Goal: Task Accomplishment & Management: Use online tool/utility

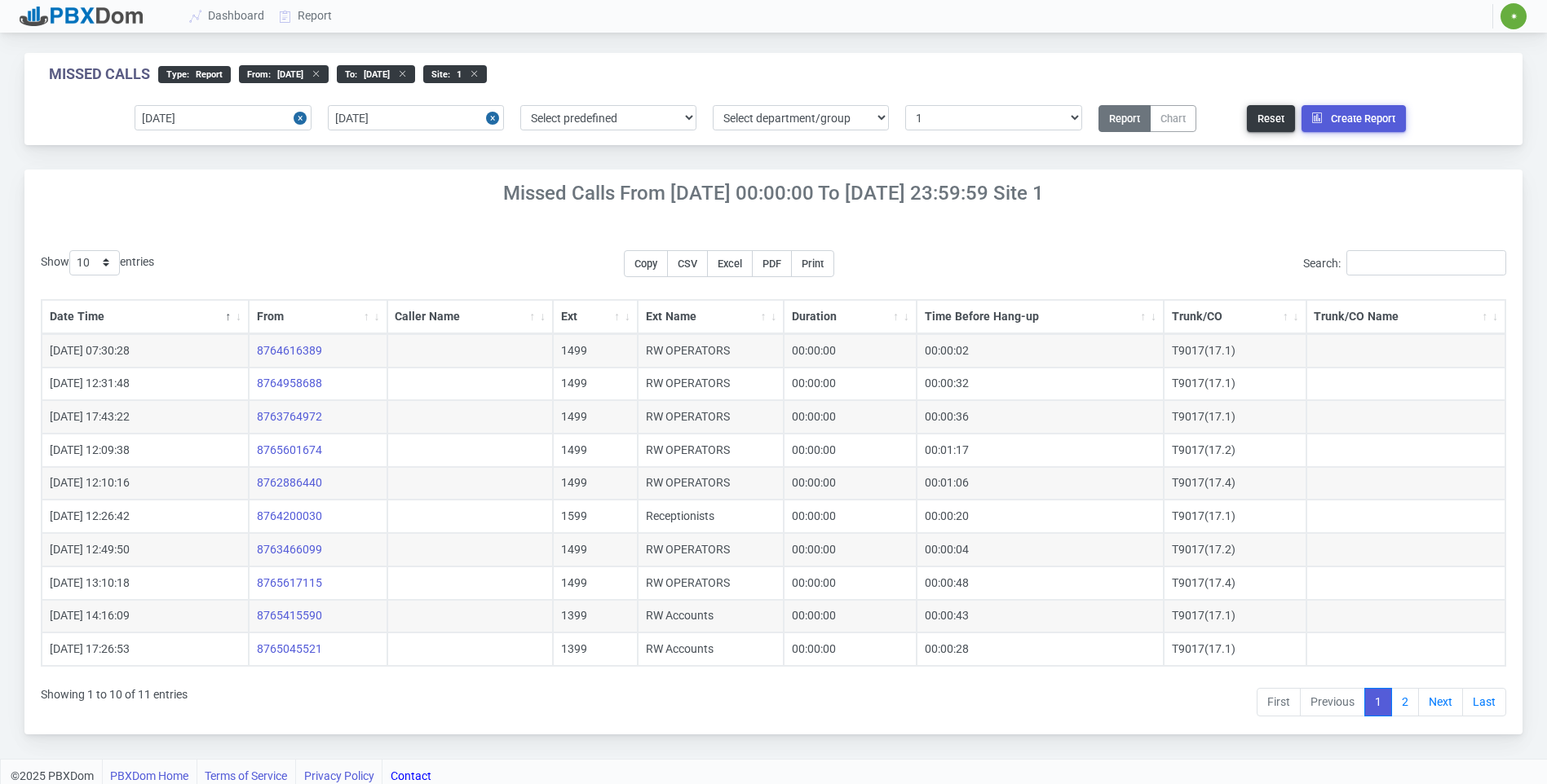
select select "1"
click at [299, 9] on link "Report" at bounding box center [306, 16] width 67 height 30
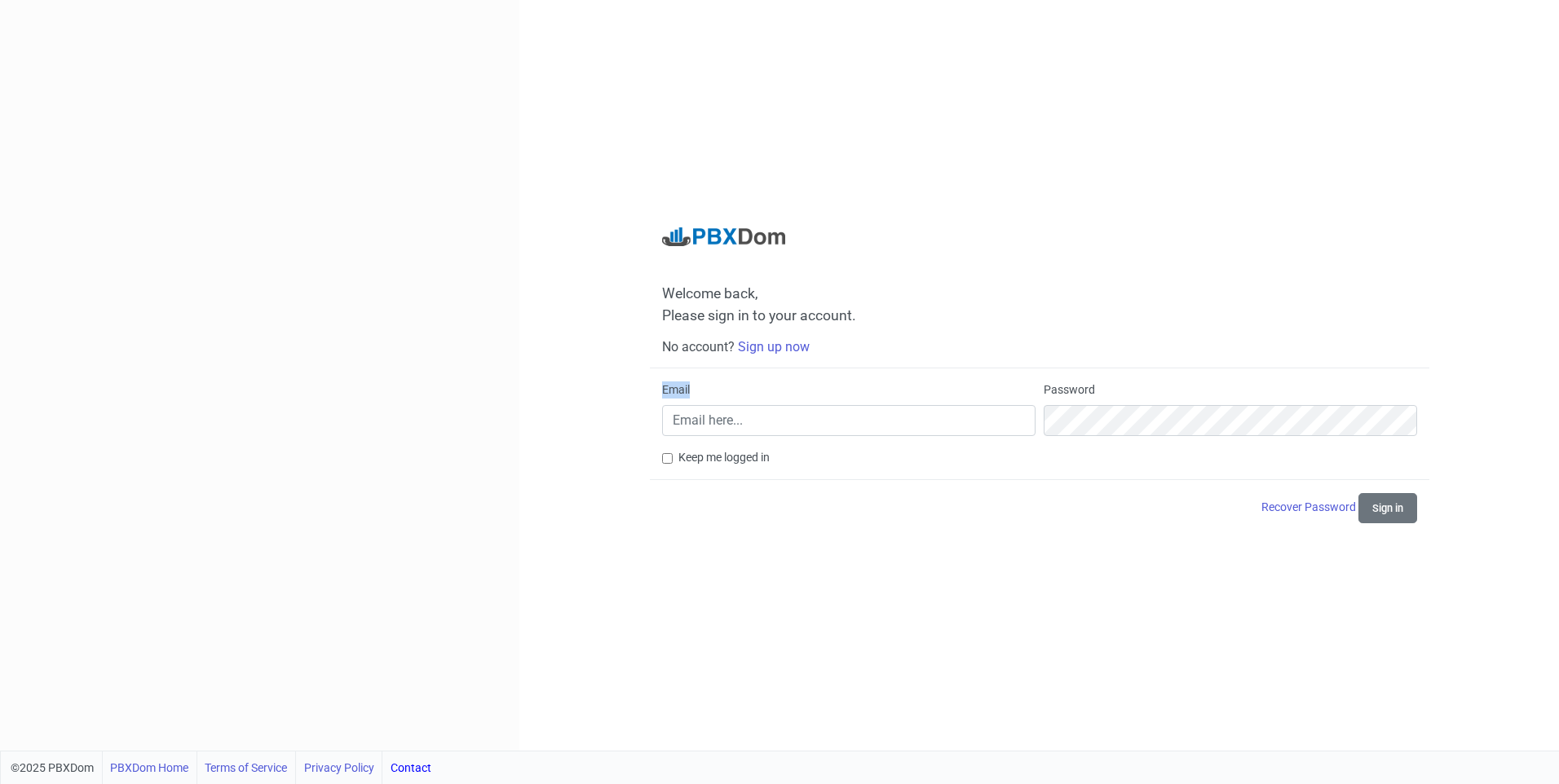
drag, startPoint x: 831, startPoint y: 406, endPoint x: 824, endPoint y: 423, distance: 18.4
click at [825, 422] on div "Email" at bounding box center [849, 408] width 374 height 54
click at [824, 424] on input "Email" at bounding box center [849, 421] width 374 height 31
type input "[EMAIL_ADDRESS][DOMAIN_NAME]"
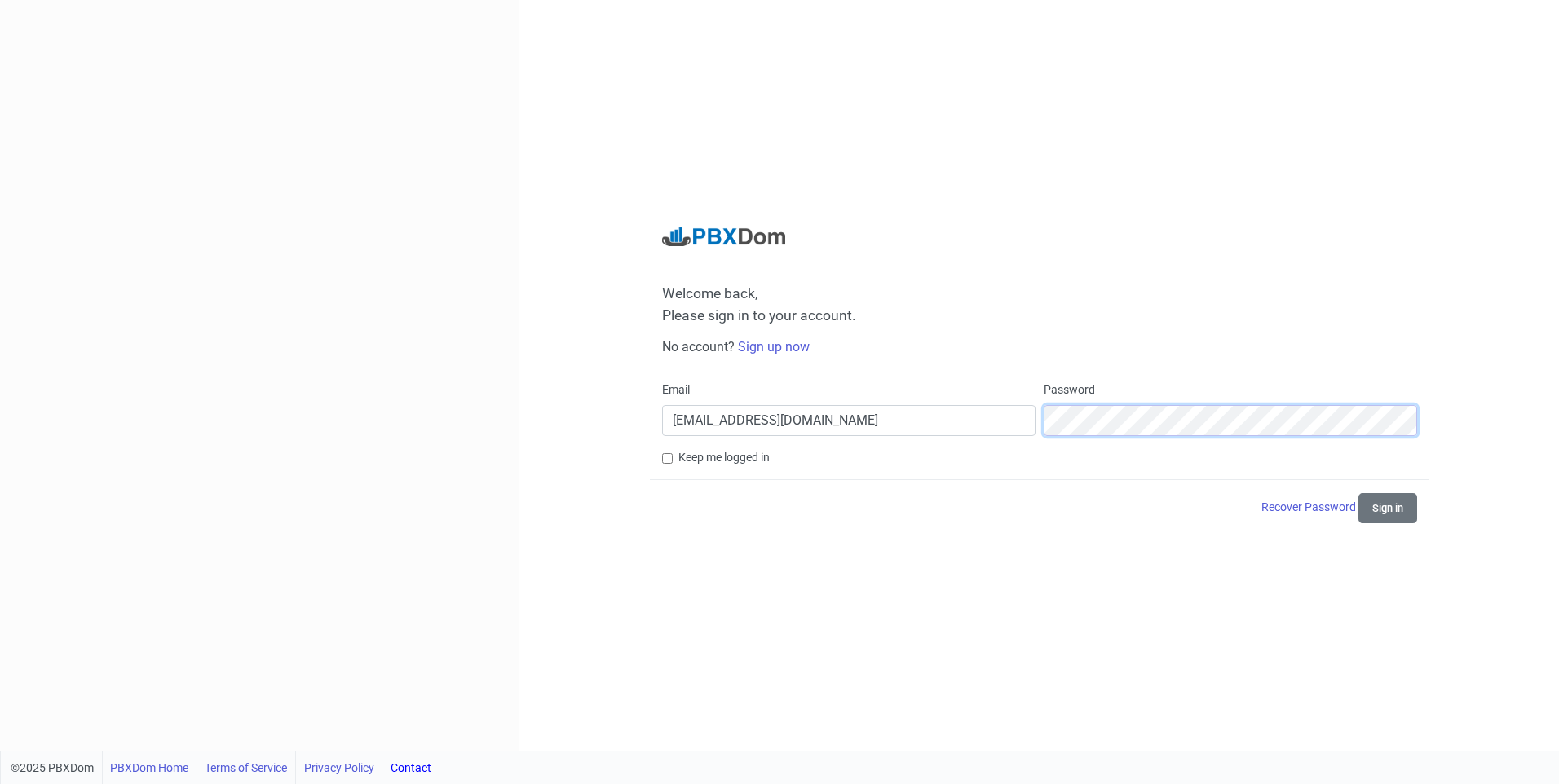
click at [1359, 494] on button "Sign in" at bounding box center [1388, 509] width 59 height 30
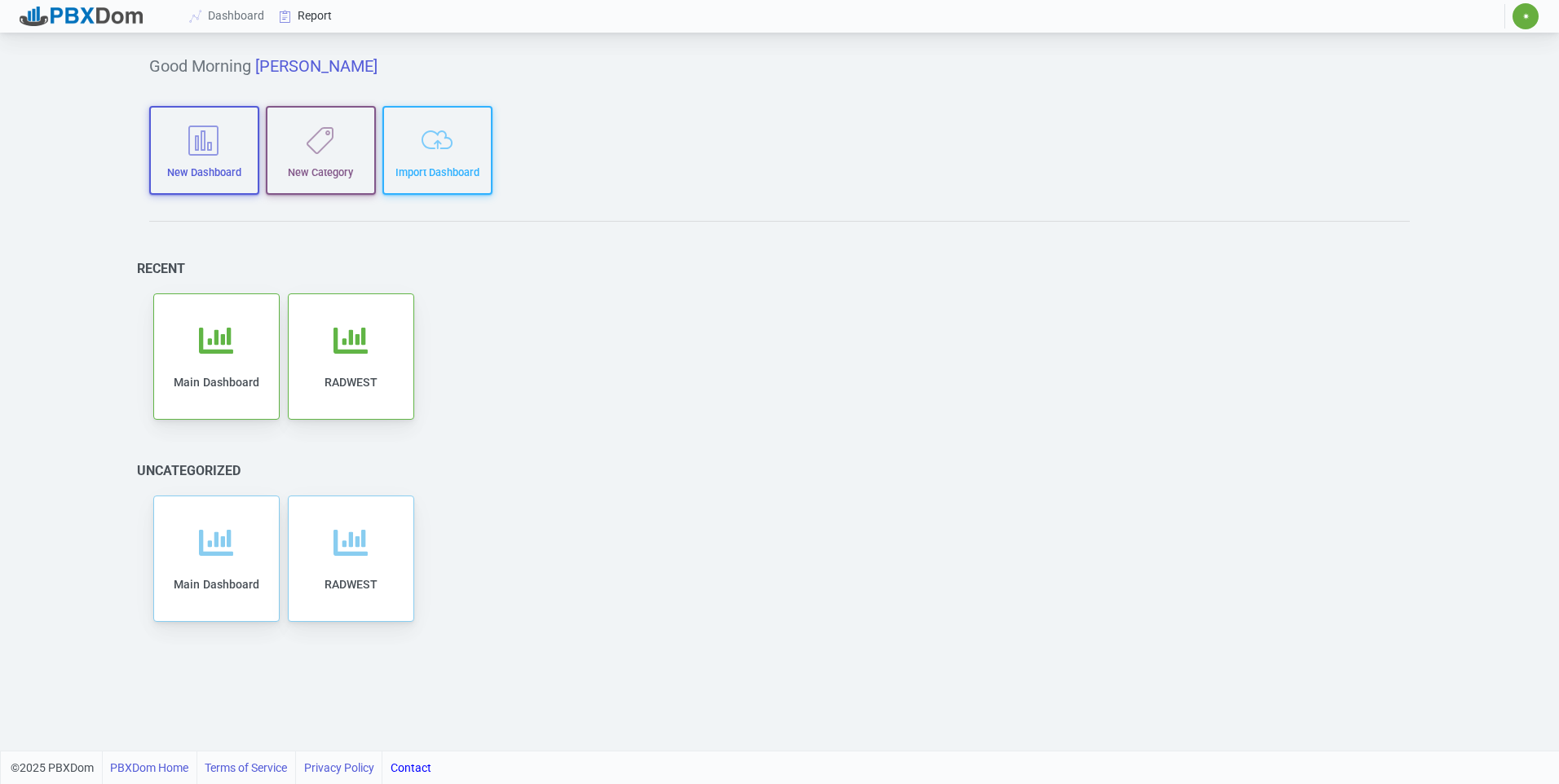
click at [318, 11] on link "Report" at bounding box center [306, 16] width 67 height 30
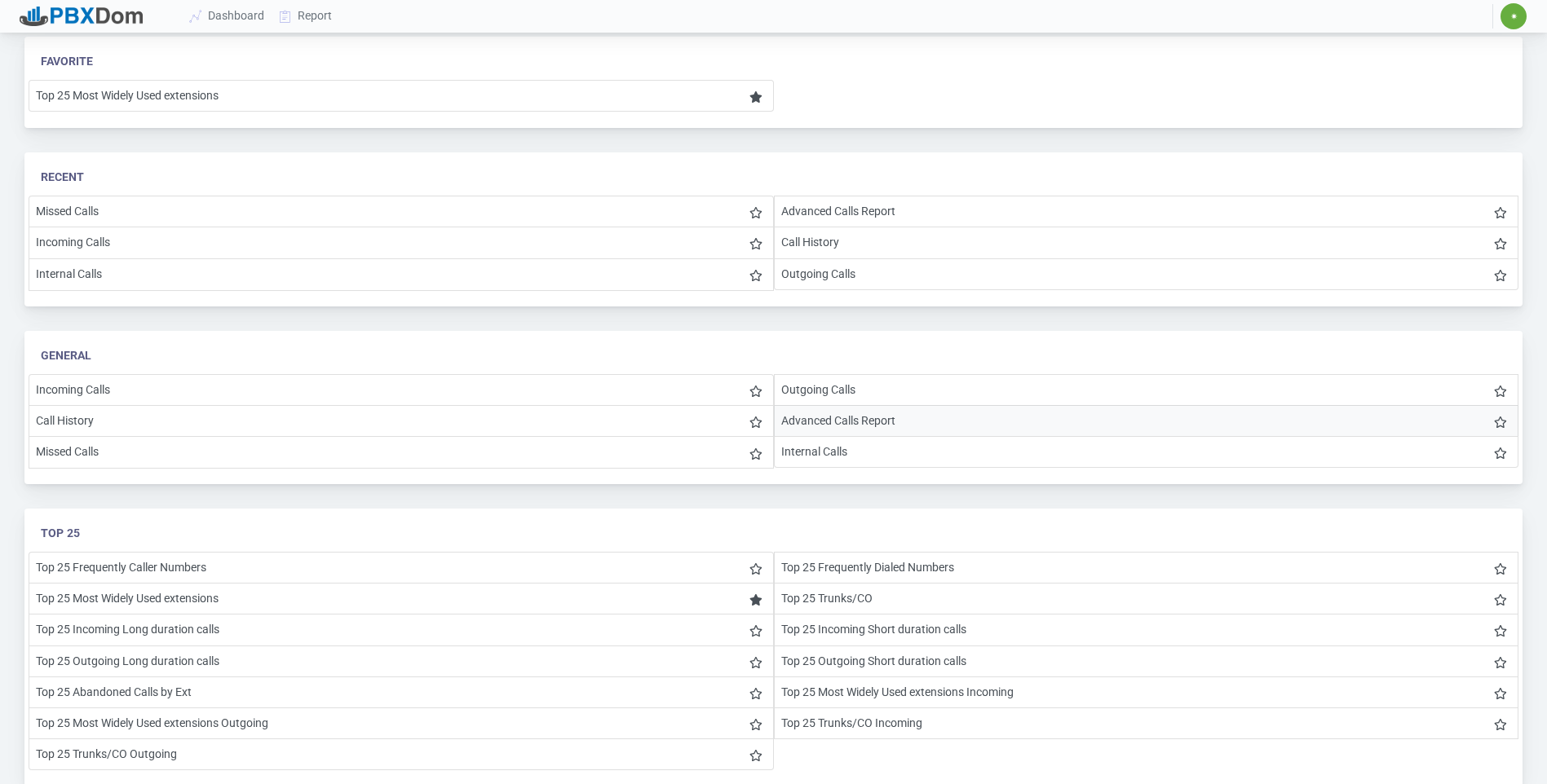
click at [845, 409] on li "Advanced Calls Report" at bounding box center [1147, 422] width 746 height 32
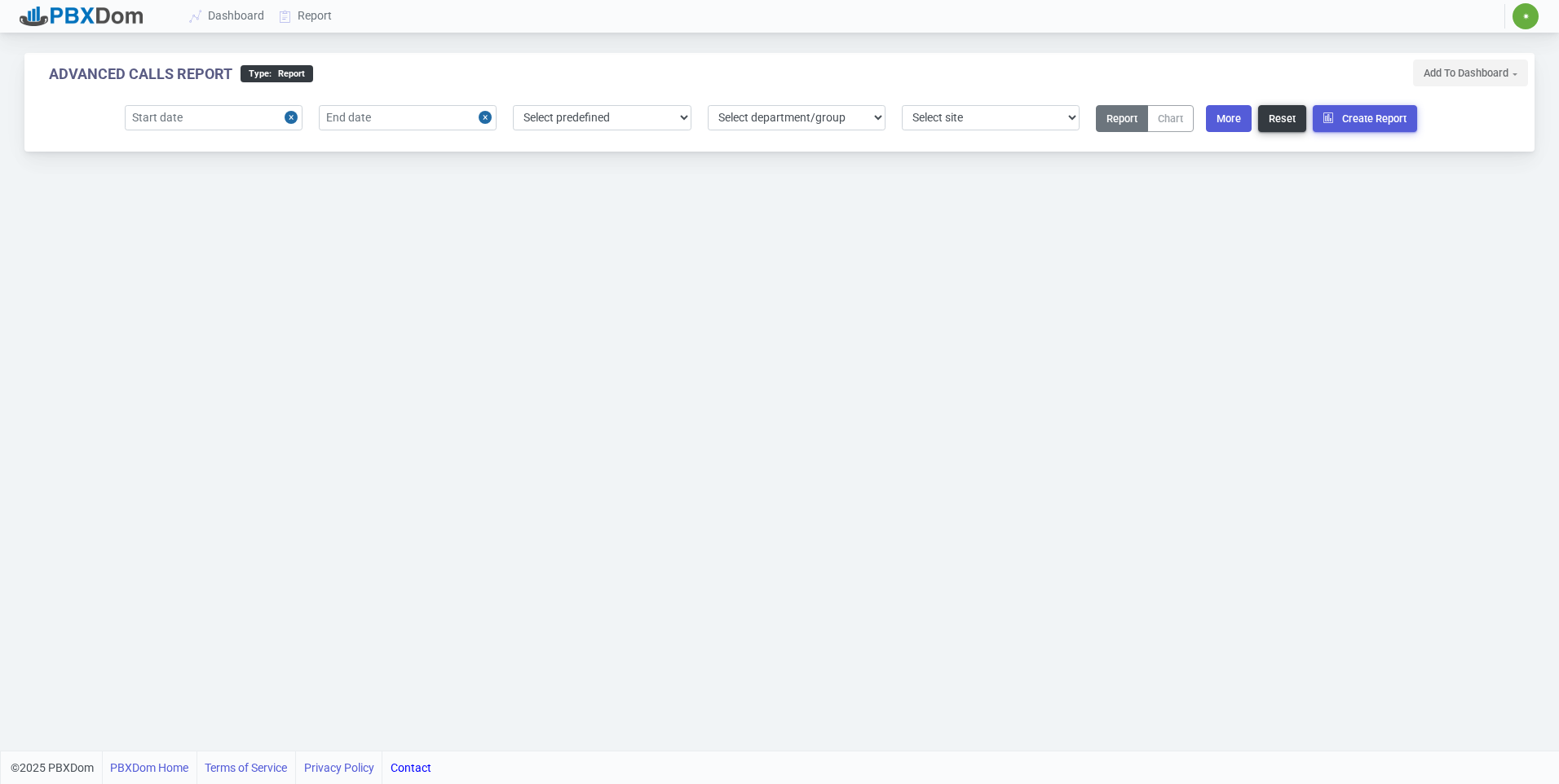
click at [290, 114] on button "Close" at bounding box center [293, 117] width 18 height 25
click at [220, 123] on input "text" at bounding box center [214, 117] width 178 height 25
click at [170, 268] on div "15" at bounding box center [171, 272] width 22 height 22
type input "2025-09-15"
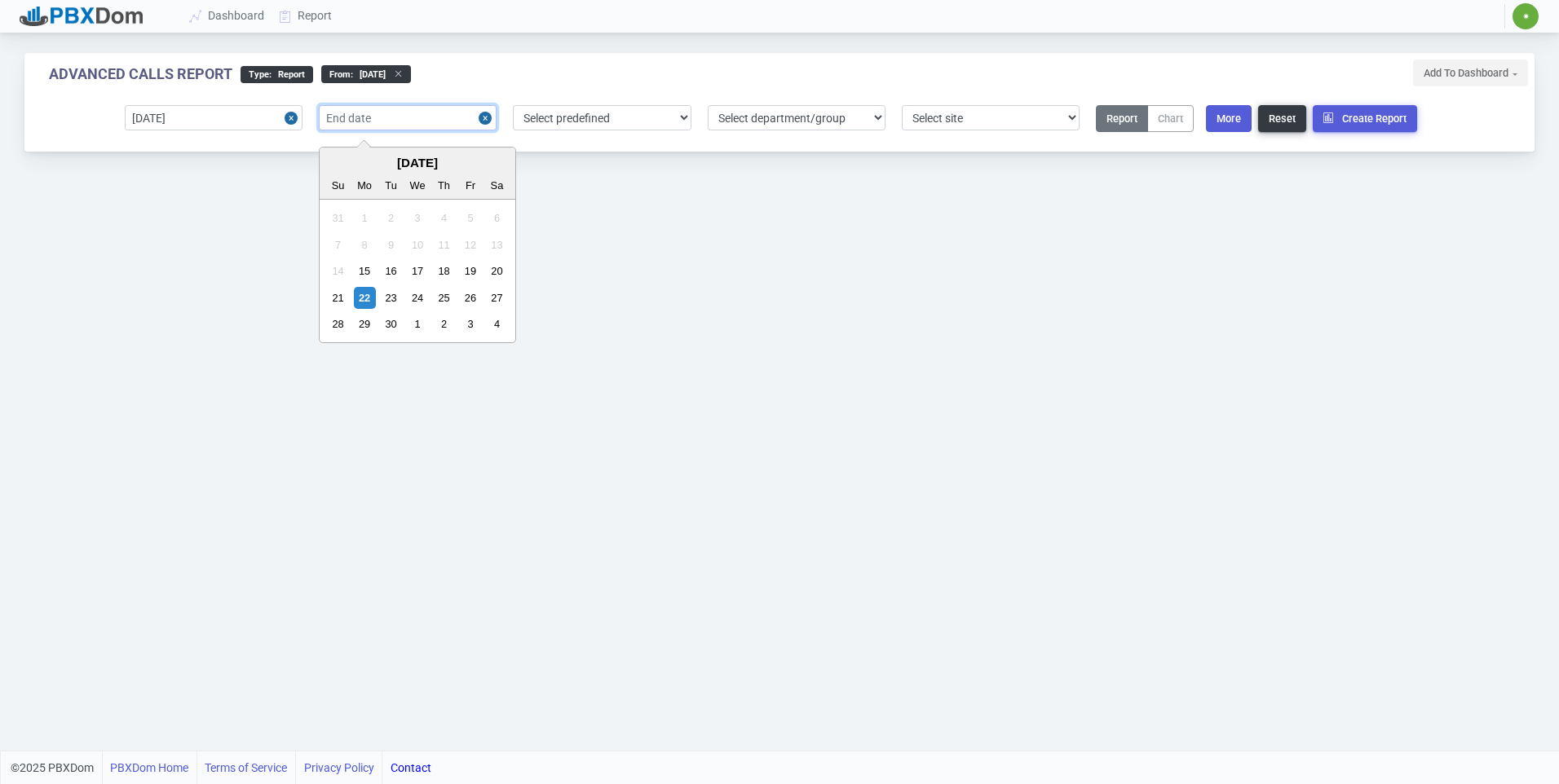
click at [442, 122] on input "text" at bounding box center [408, 117] width 178 height 25
click at [495, 267] on div "20" at bounding box center [497, 272] width 22 height 22
type input "2025-09-20"
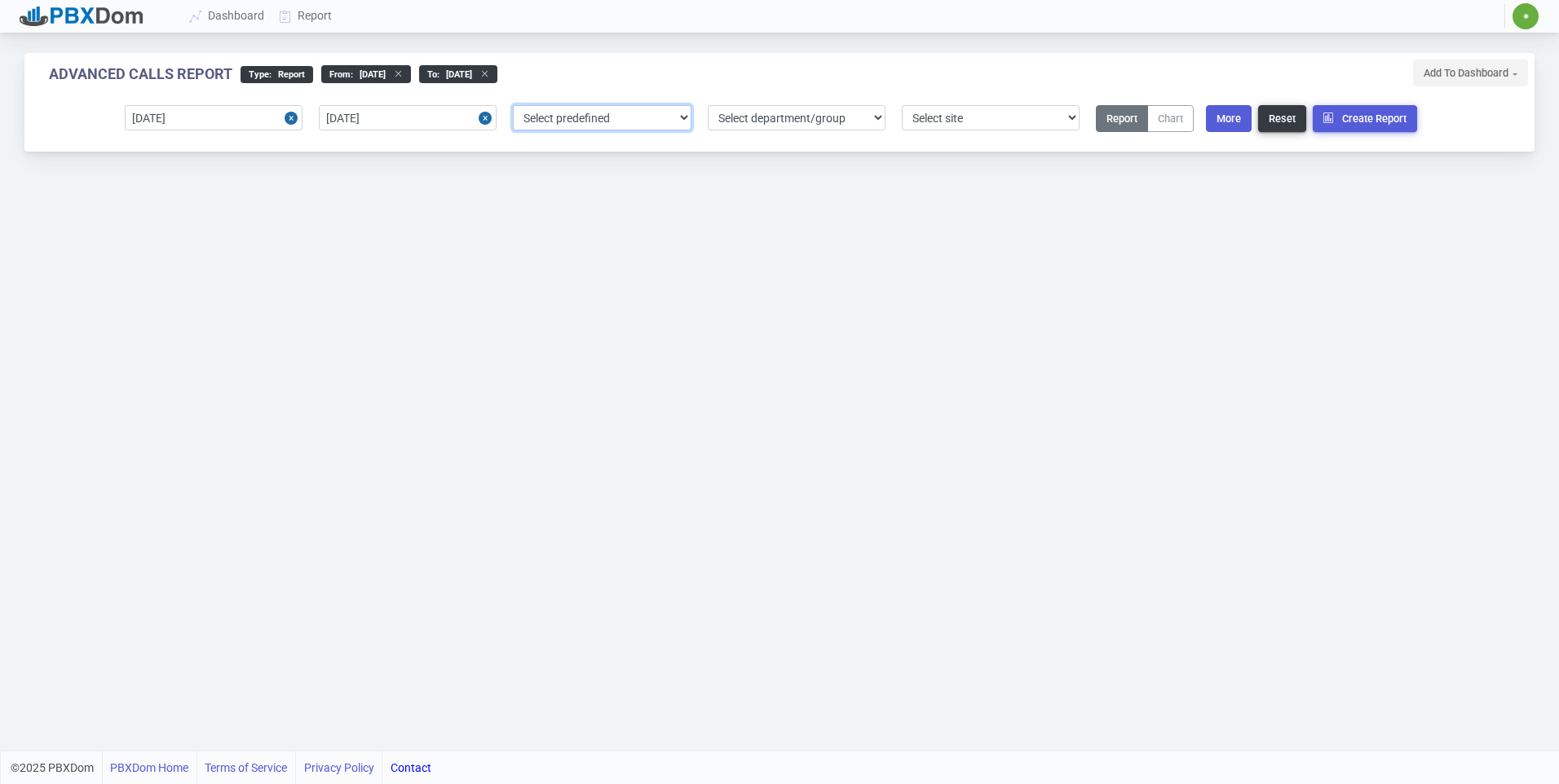
click at [661, 123] on select "Select predefined Today Yesterday Current Year Current Month Current Week Previ…" at bounding box center [602, 117] width 178 height 25
drag, startPoint x: 661, startPoint y: 123, endPoint x: 671, endPoint y: 116, distance: 12.2
click at [661, 122] on select "Select predefined Today Yesterday Current Year Current Month Current Week Previ…" at bounding box center [602, 117] width 178 height 25
click at [841, 114] on select "Select department/group exceptionExtension WhiteListExtension" at bounding box center [797, 117] width 178 height 25
drag, startPoint x: 841, startPoint y: 114, endPoint x: 863, endPoint y: 116, distance: 22.1
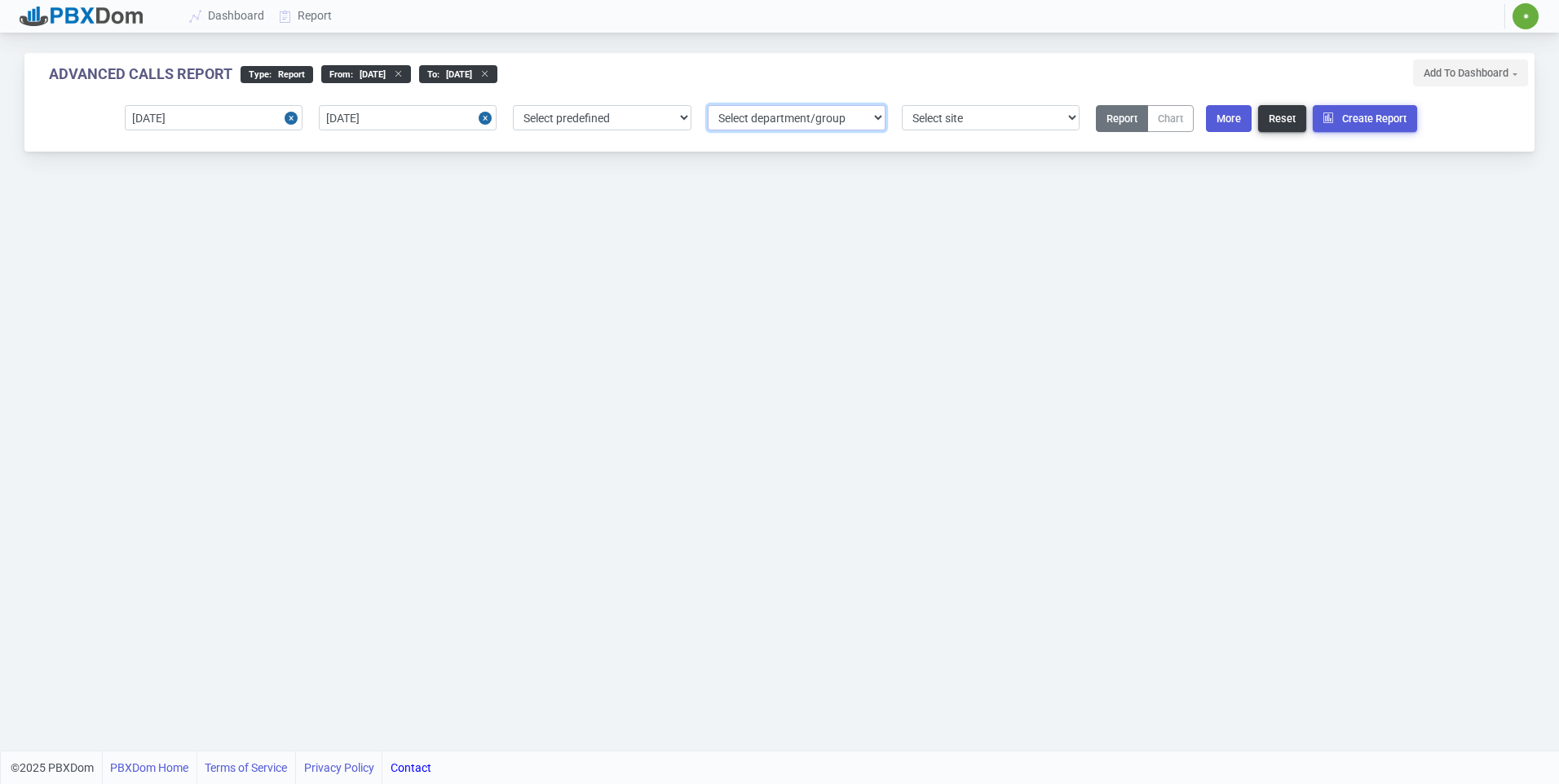
click at [841, 114] on select "Select department/group exceptionExtension WhiteListExtension" at bounding box center [797, 117] width 178 height 25
click at [932, 119] on select "Select site 1" at bounding box center [991, 117] width 178 height 25
select select "1"
click at [902, 105] on select "Select site 1" at bounding box center [991, 117] width 178 height 25
click at [1231, 128] on button "More" at bounding box center [1228, 118] width 46 height 27
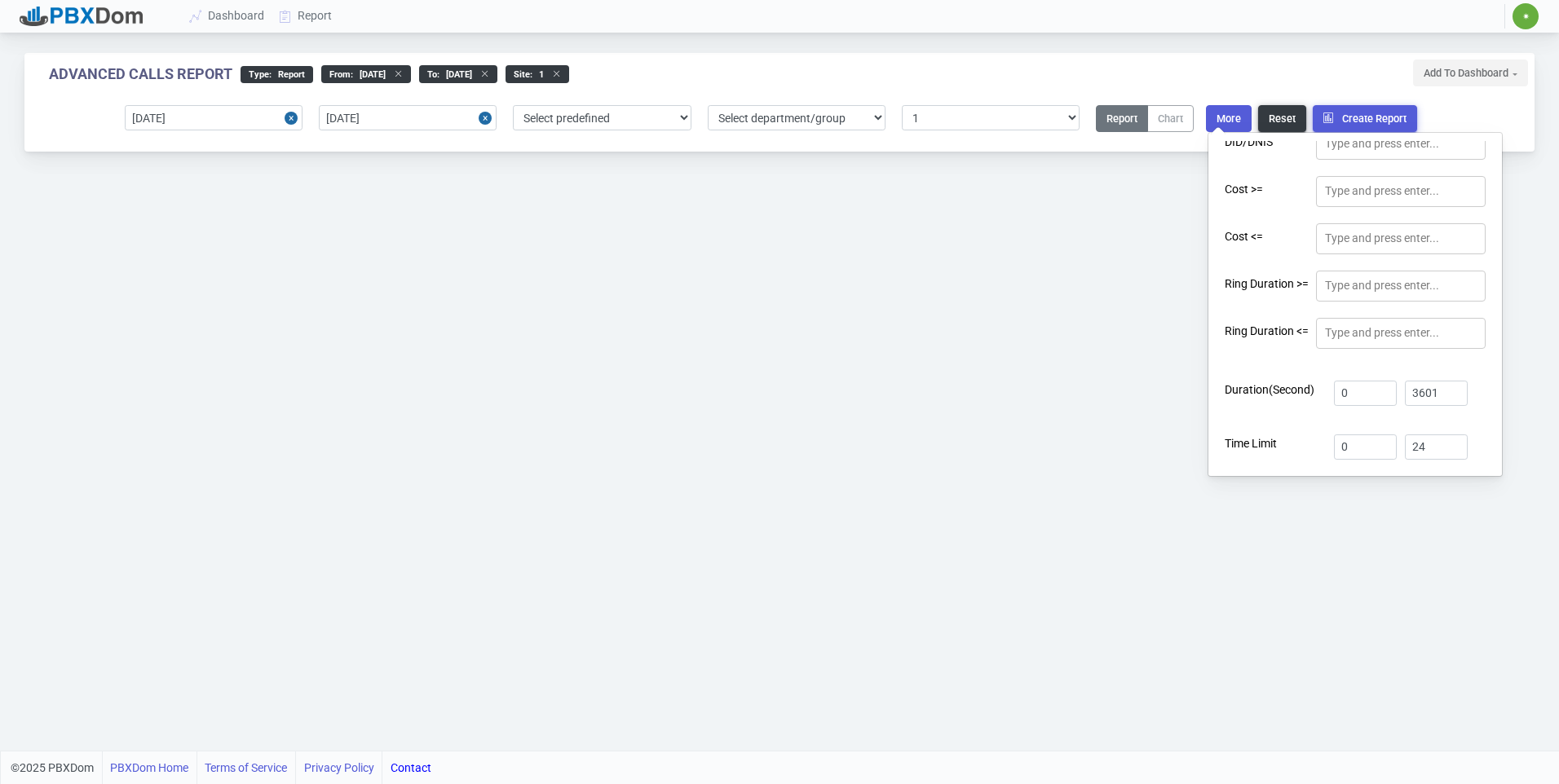
scroll to position [537, 0]
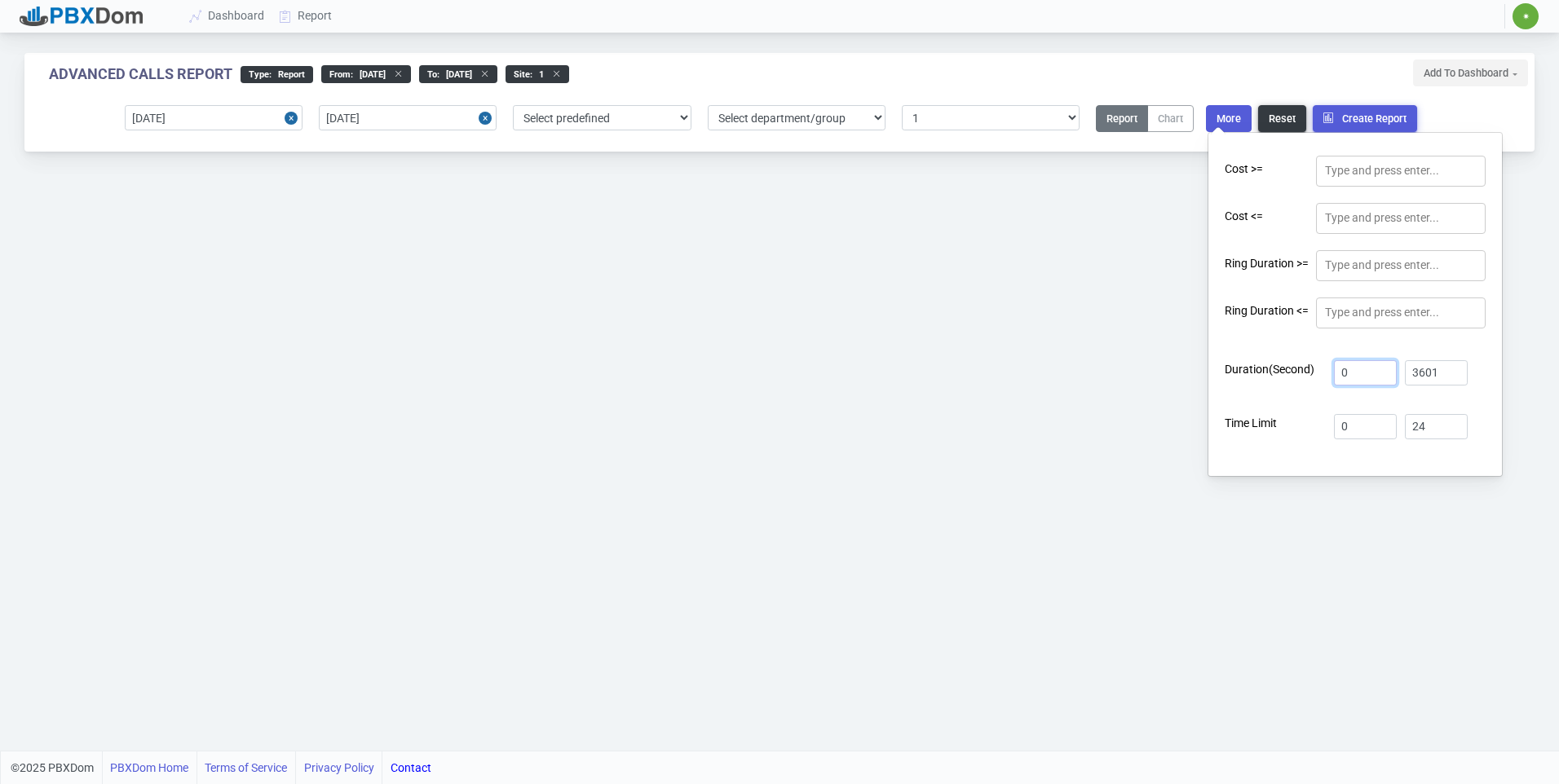
click at [1358, 361] on input "0" at bounding box center [1365, 373] width 63 height 25
drag, startPoint x: 1359, startPoint y: 369, endPoint x: 975, endPoint y: 312, distance: 388.2
click at [1071, 317] on div "Advanced Calls Report type : Report From : 2025-09-15 to : 2025-09-20 site : 1 …" at bounding box center [780, 376] width 1559 height 751
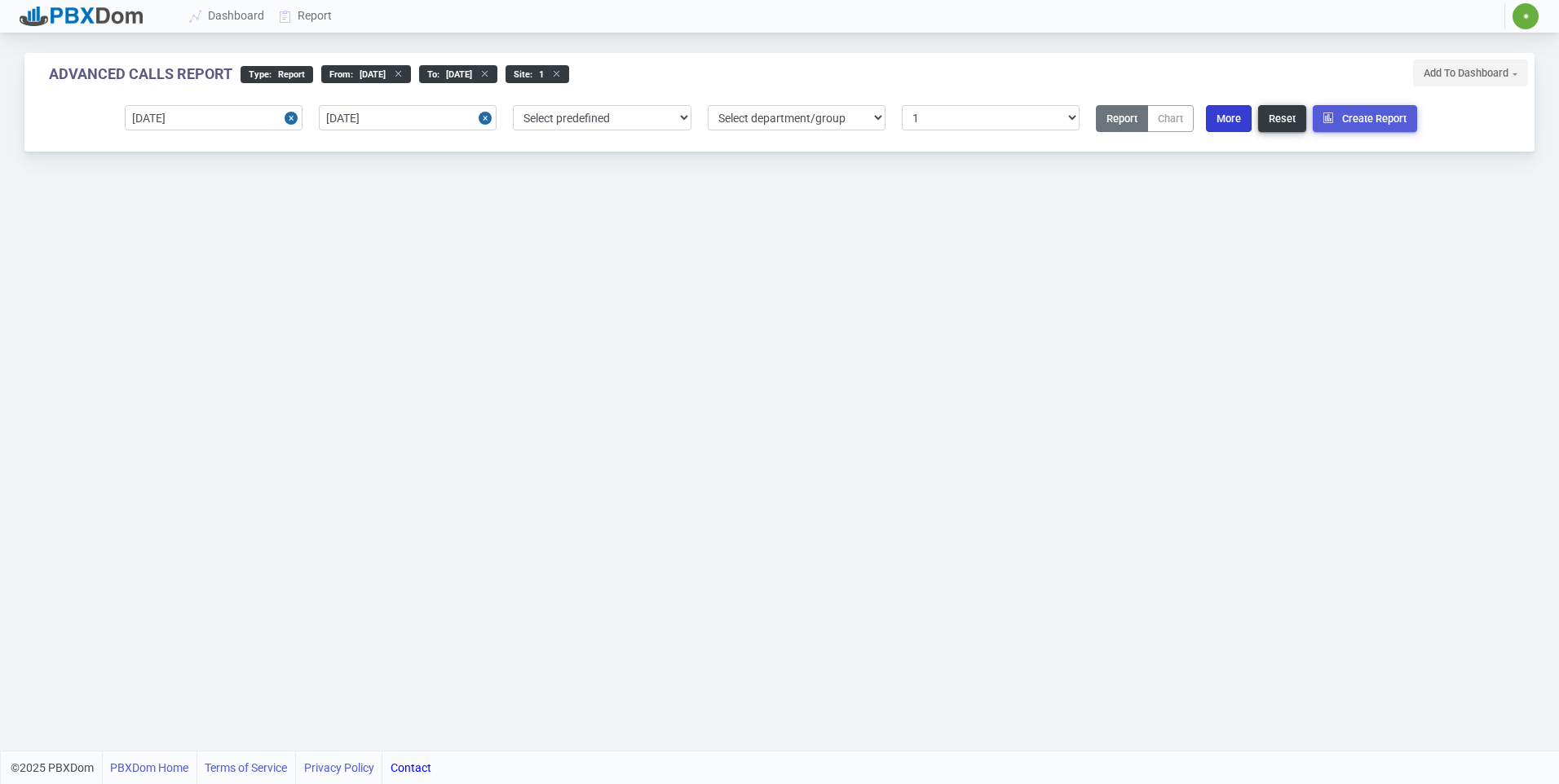
click at [1217, 127] on button "More" at bounding box center [1228, 118] width 46 height 27
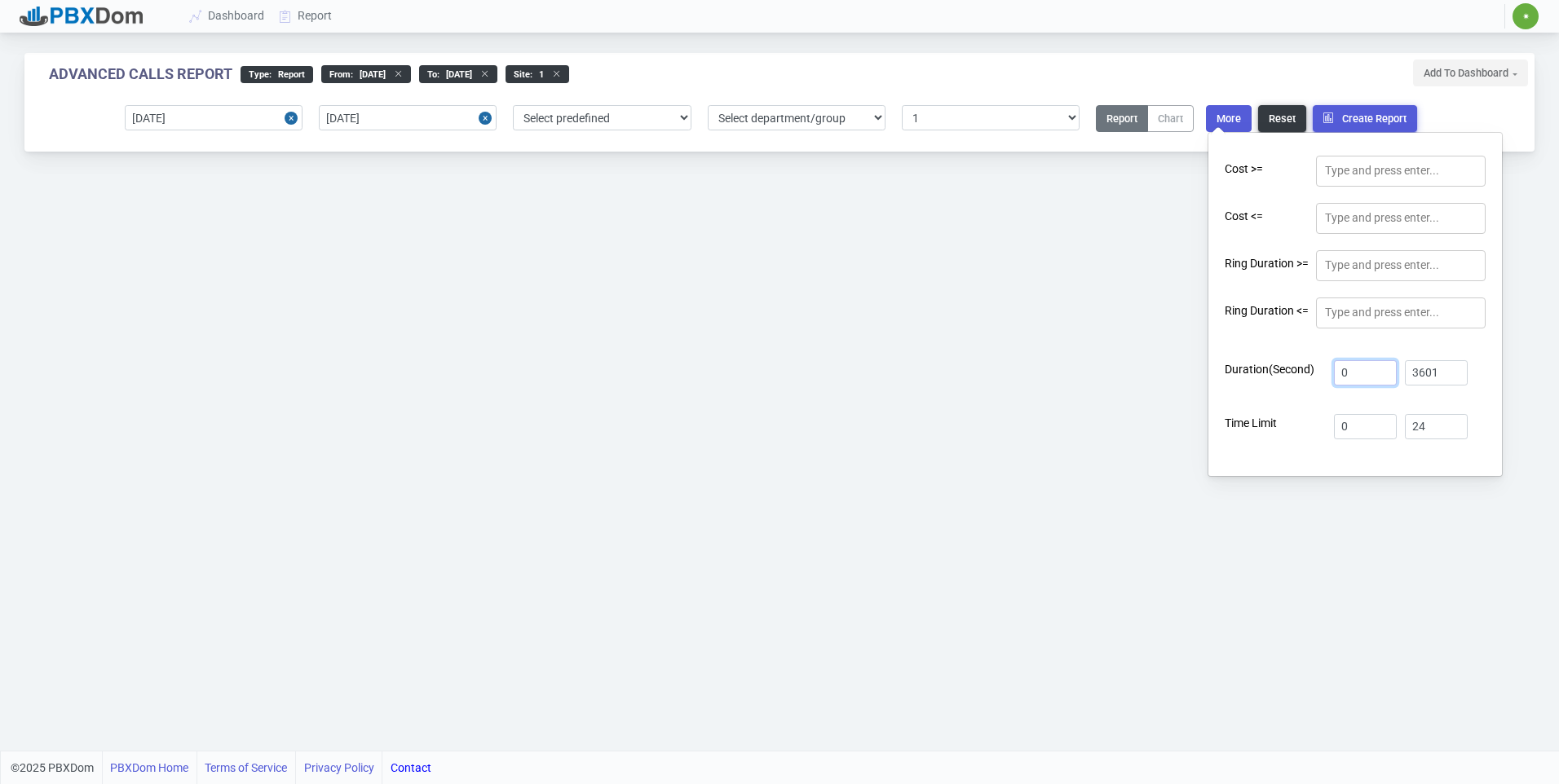
click at [1359, 370] on input "0" at bounding box center [1365, 373] width 63 height 25
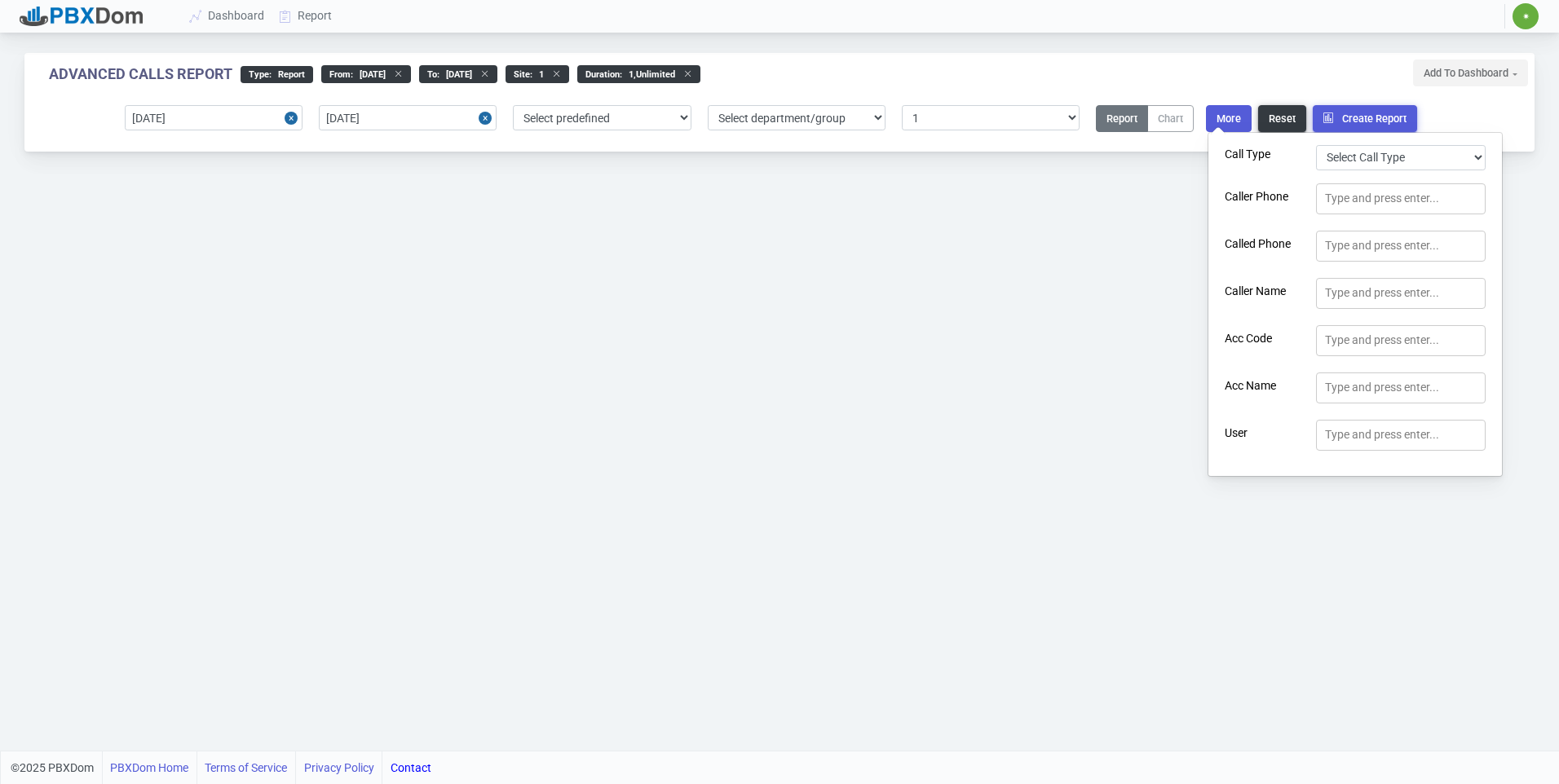
scroll to position [0, 0]
type input "1"
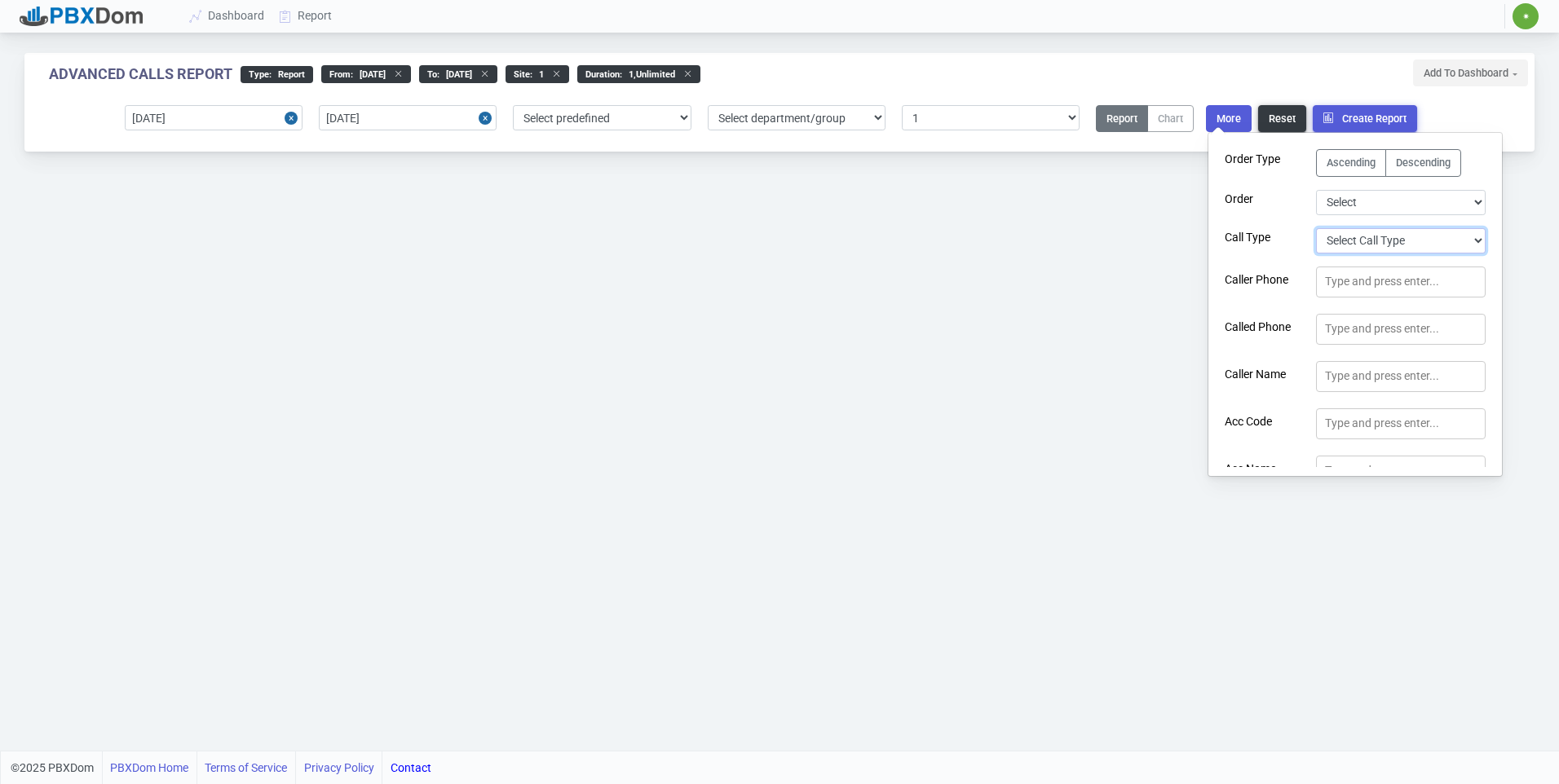
click at [1351, 239] on select "Select Call Type Incoming Outgoing Internal Abandoned All" at bounding box center [1401, 241] width 170 height 25
select select "0"
click at [1316, 229] on select "Select Call Type Incoming Outgoing Internal Abandoned All" at bounding box center [1401, 241] width 170 height 25
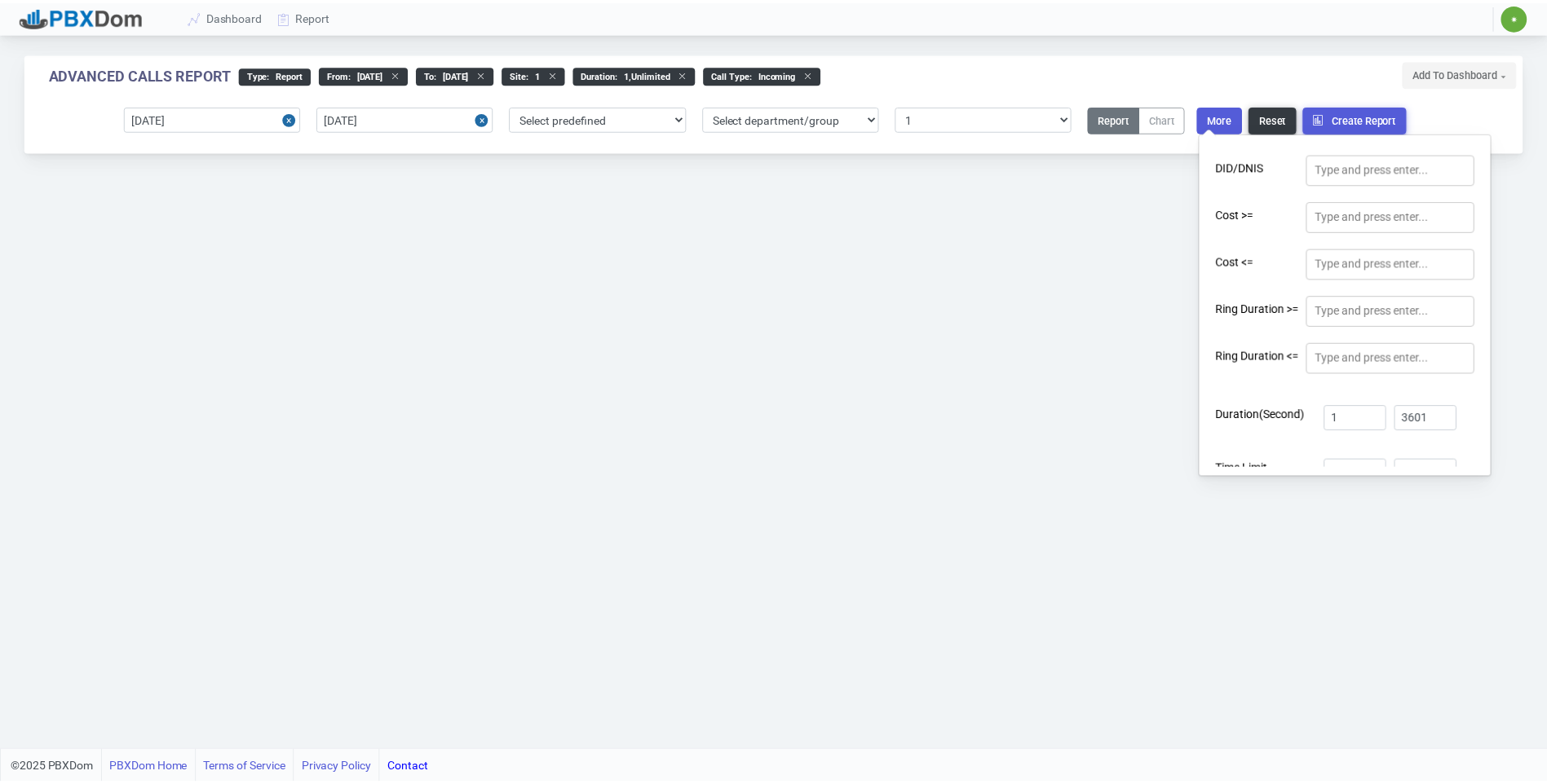
scroll to position [537, 0]
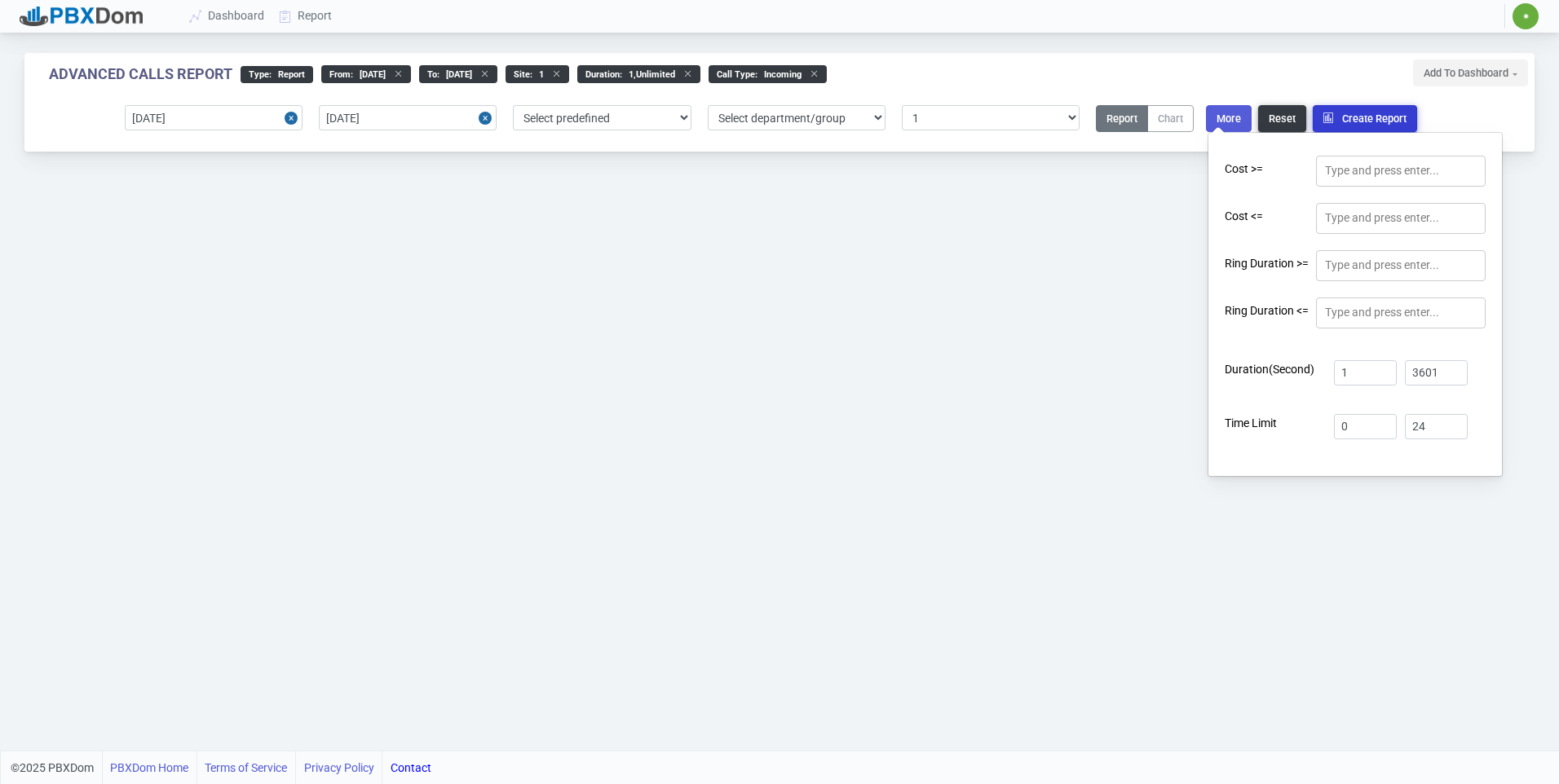
click at [1358, 116] on button "Create Report" at bounding box center [1364, 118] width 104 height 27
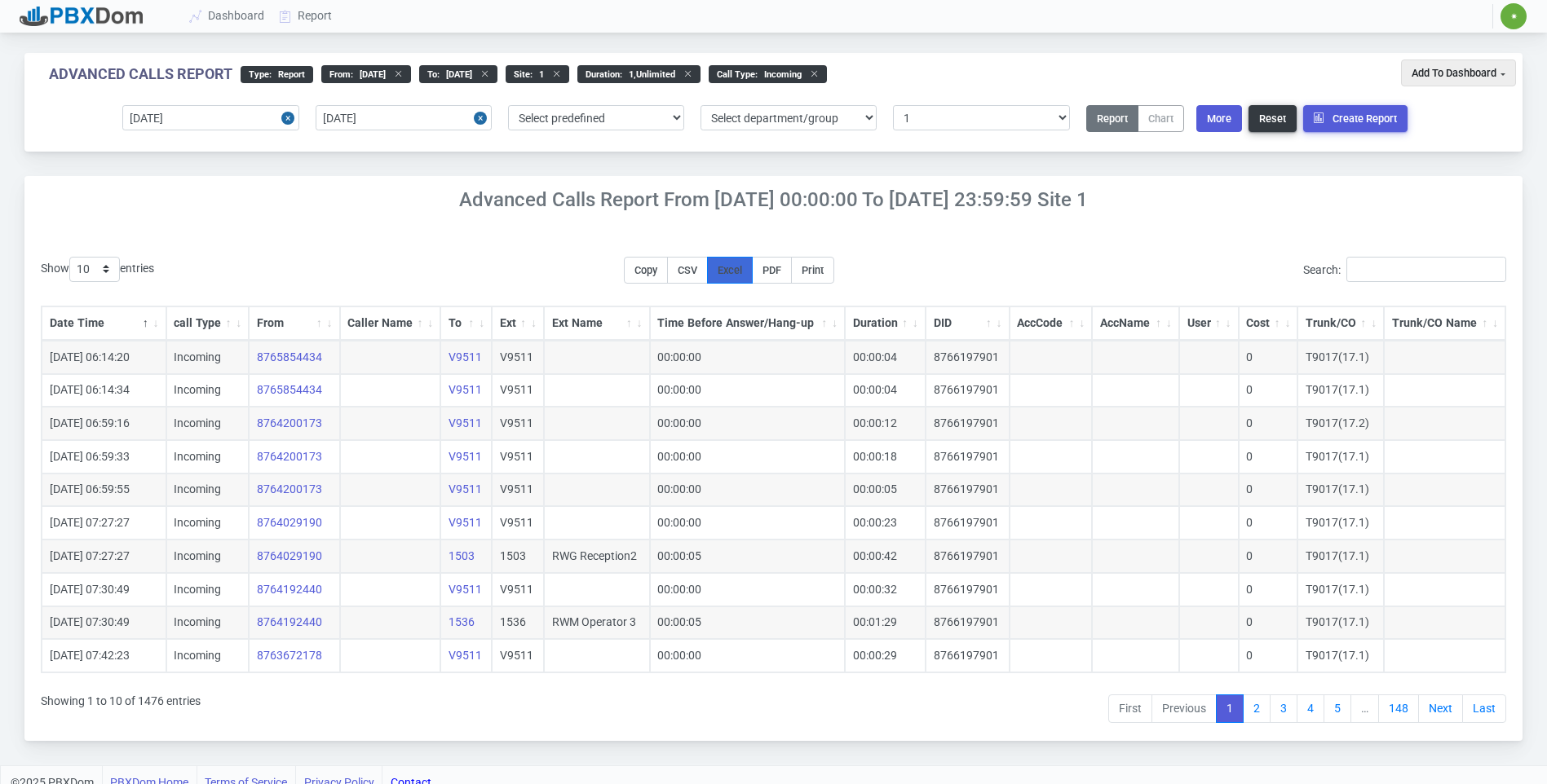
click at [742, 275] on span "Excel" at bounding box center [730, 270] width 24 height 12
click at [1233, 122] on button "More" at bounding box center [1219, 118] width 46 height 27
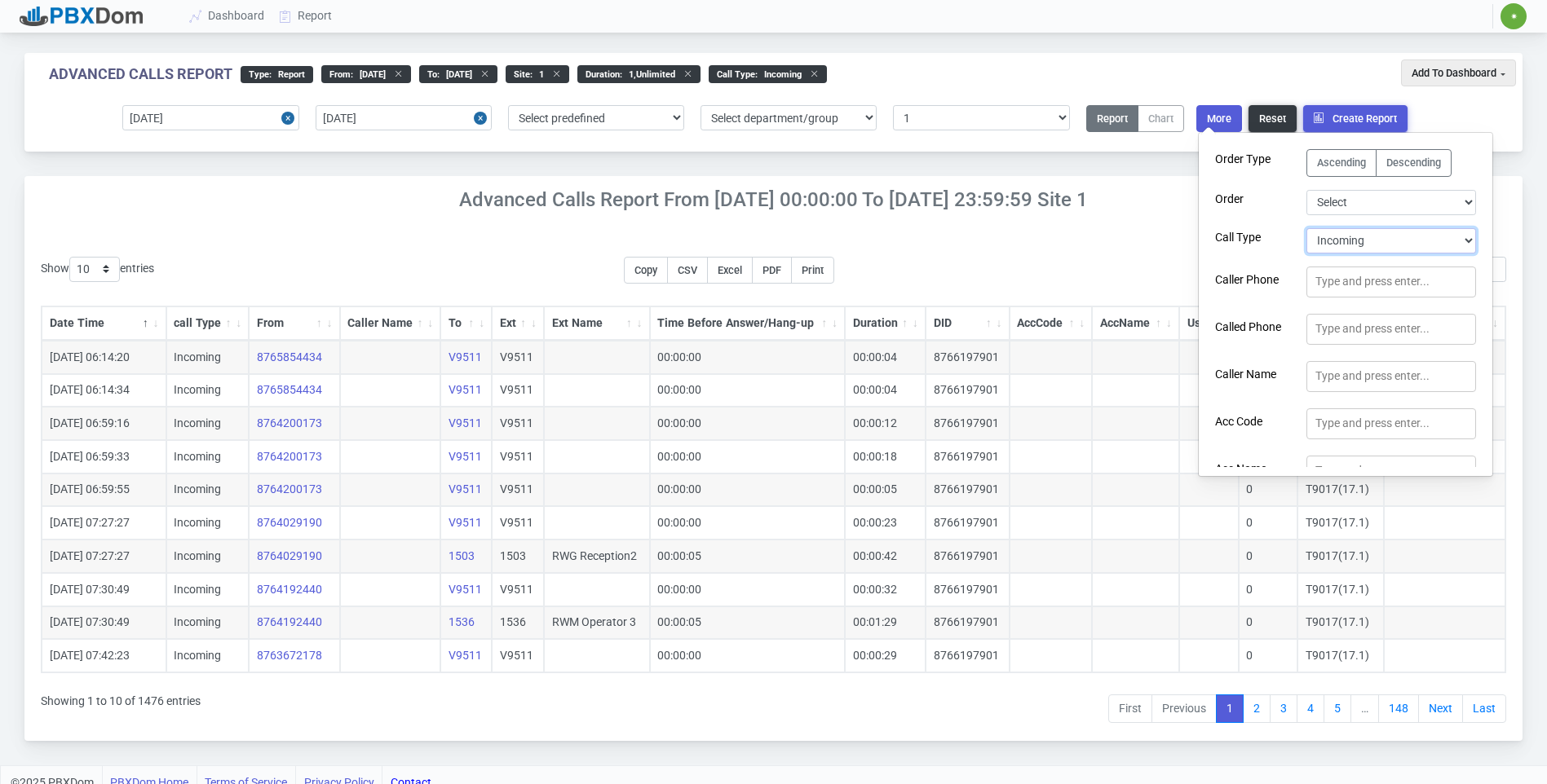
click at [1338, 246] on select "Select Call Type Incoming Outgoing Internal Abandoned All" at bounding box center [1391, 241] width 170 height 25
select select "1"
click at [1307, 229] on select "Select Call Type Incoming Outgoing Internal Abandoned All" at bounding box center [1391, 241] width 170 height 25
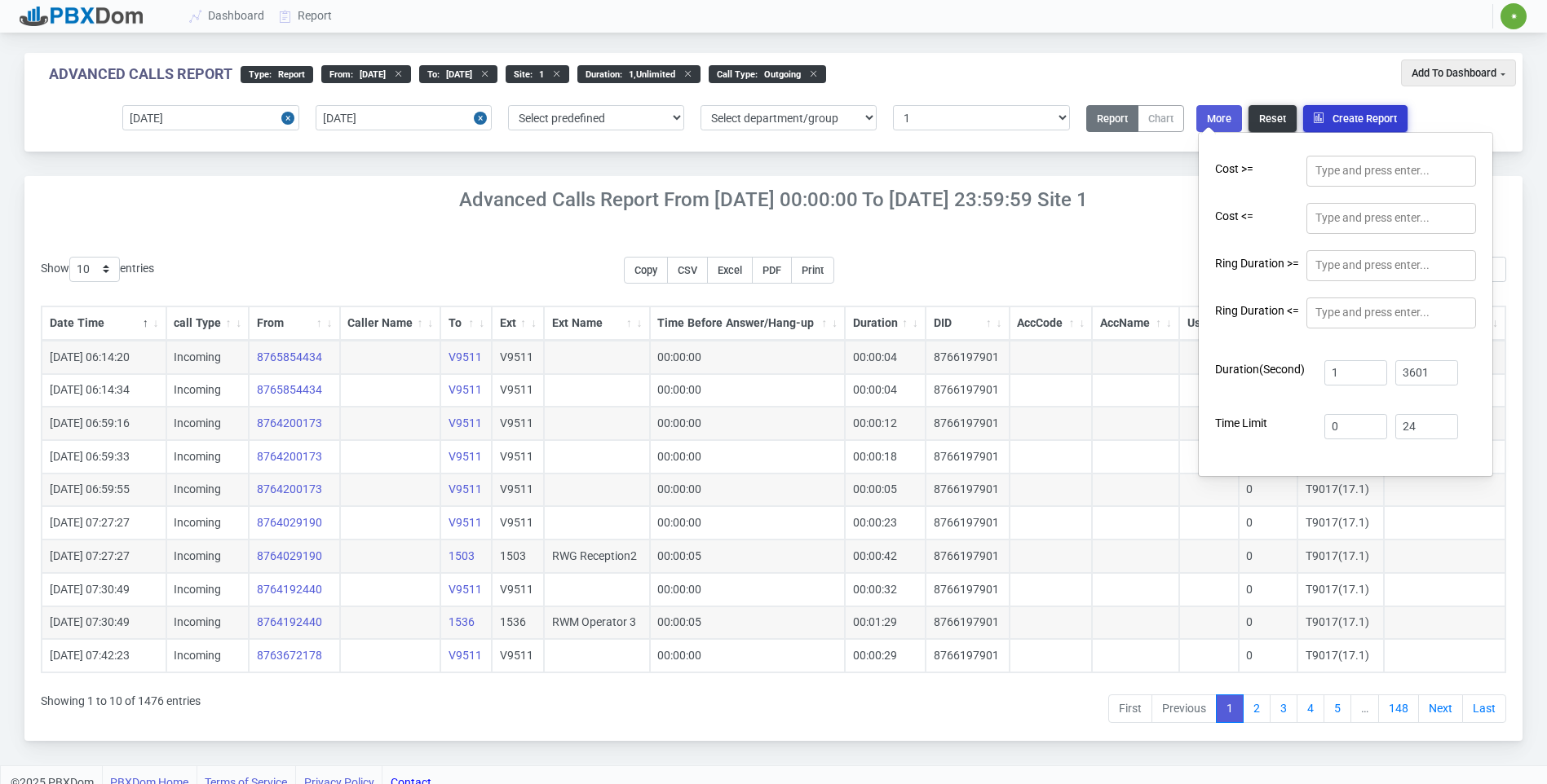
click at [1348, 113] on button "Create Report" at bounding box center [1355, 118] width 104 height 27
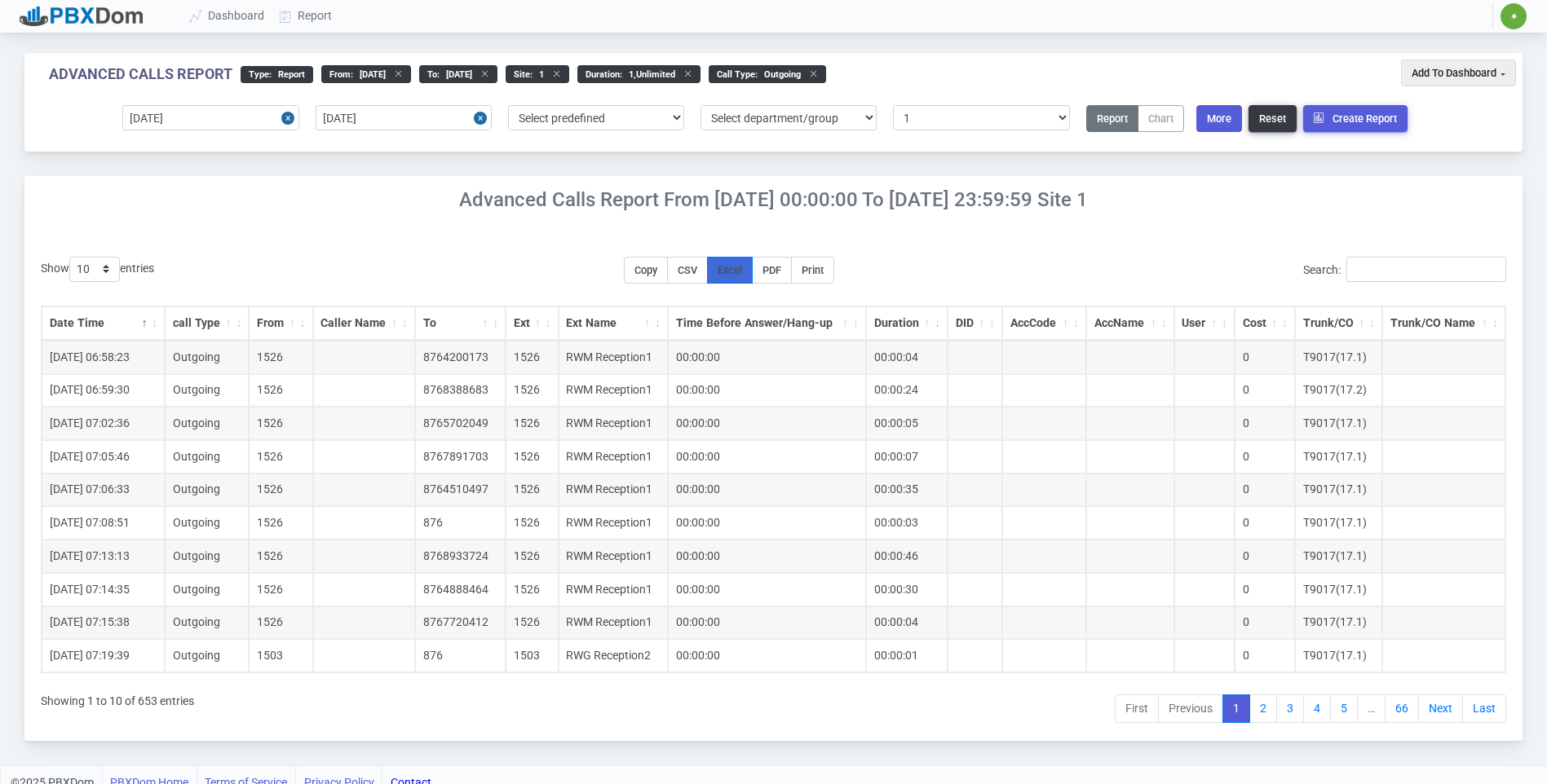
click at [741, 274] on span "Excel" at bounding box center [730, 270] width 24 height 12
click at [314, 16] on link "Report" at bounding box center [306, 16] width 67 height 30
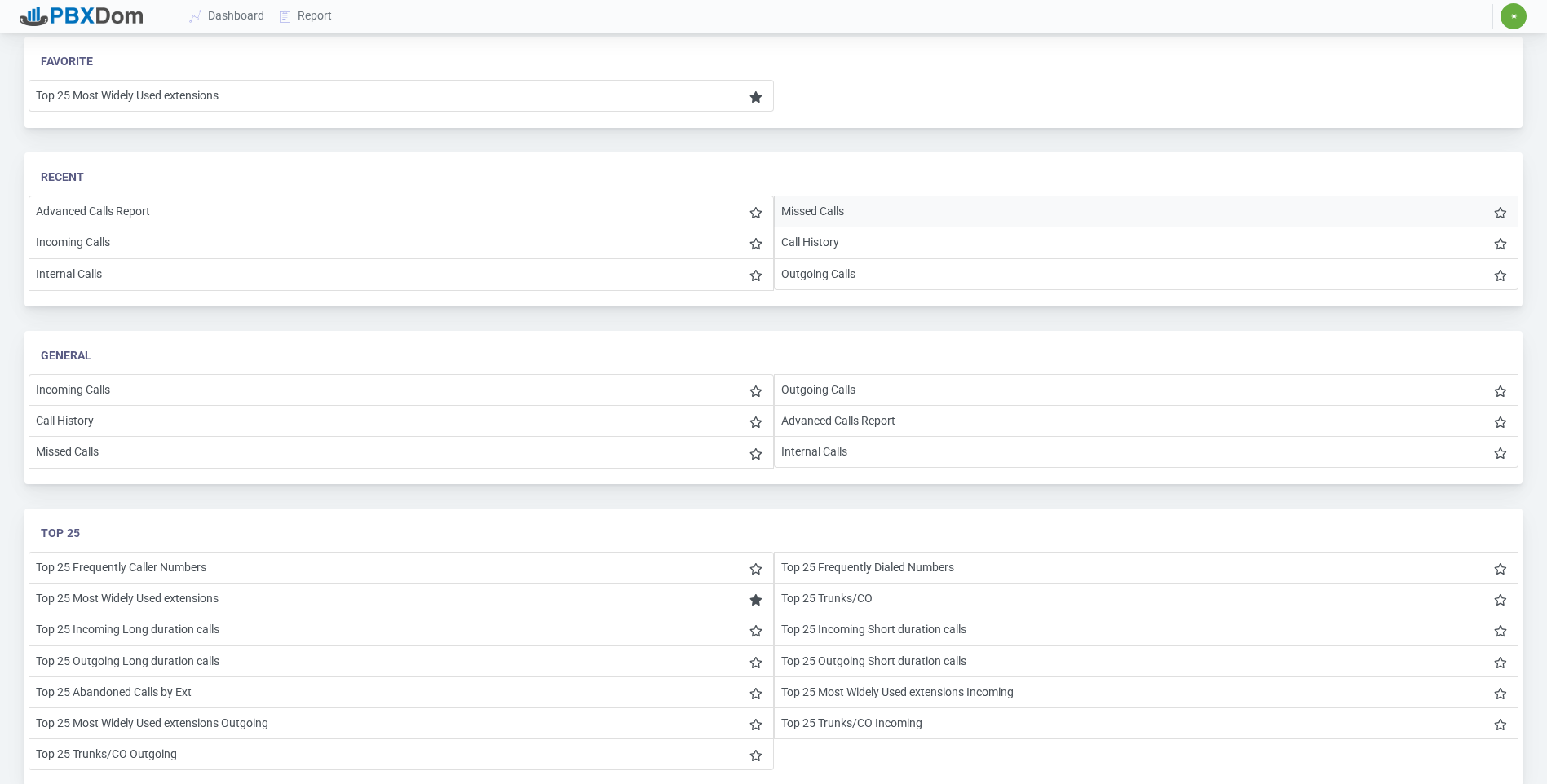
click at [809, 216] on li "Missed Calls" at bounding box center [1147, 212] width 746 height 32
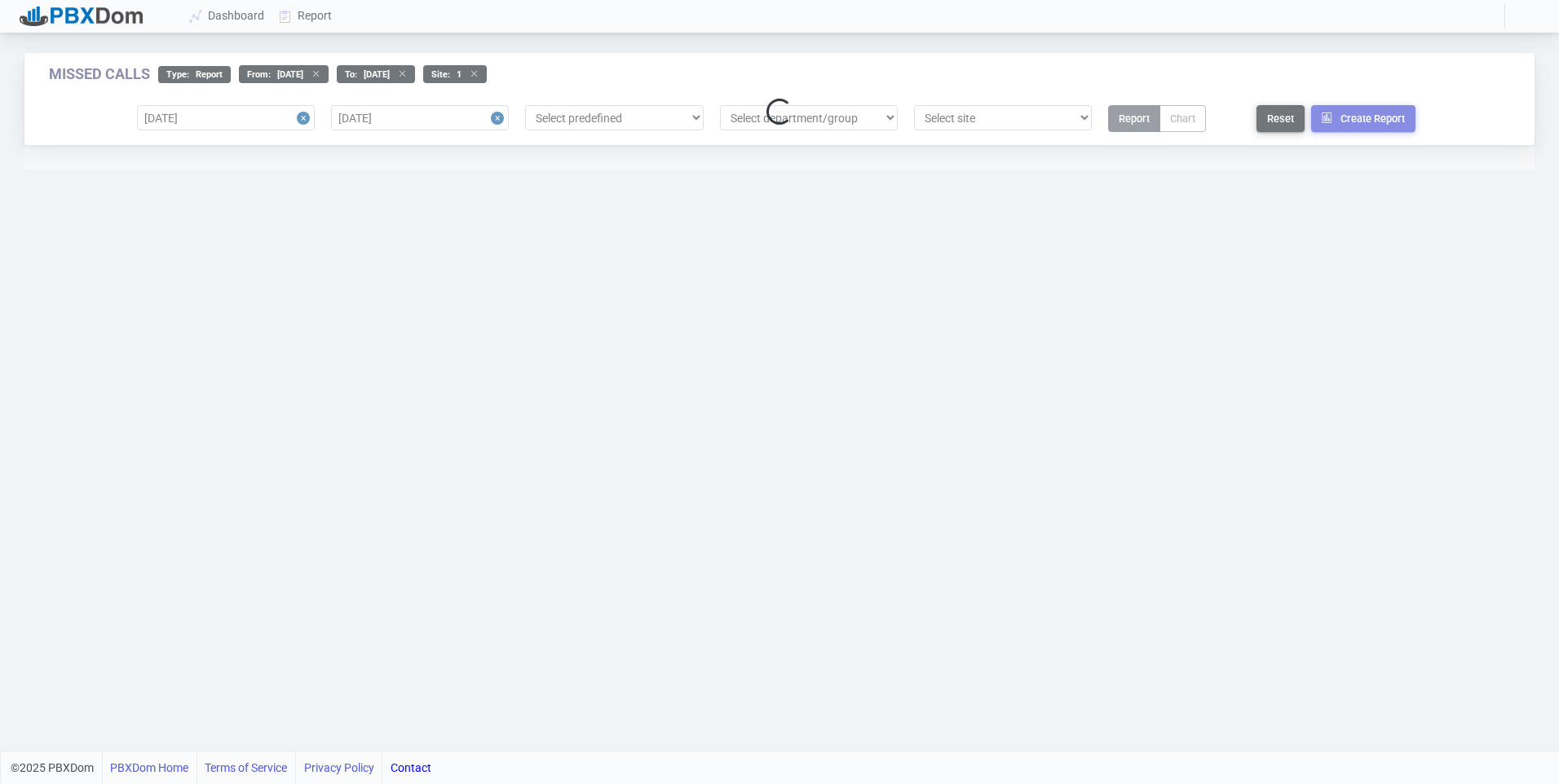
select select "1"
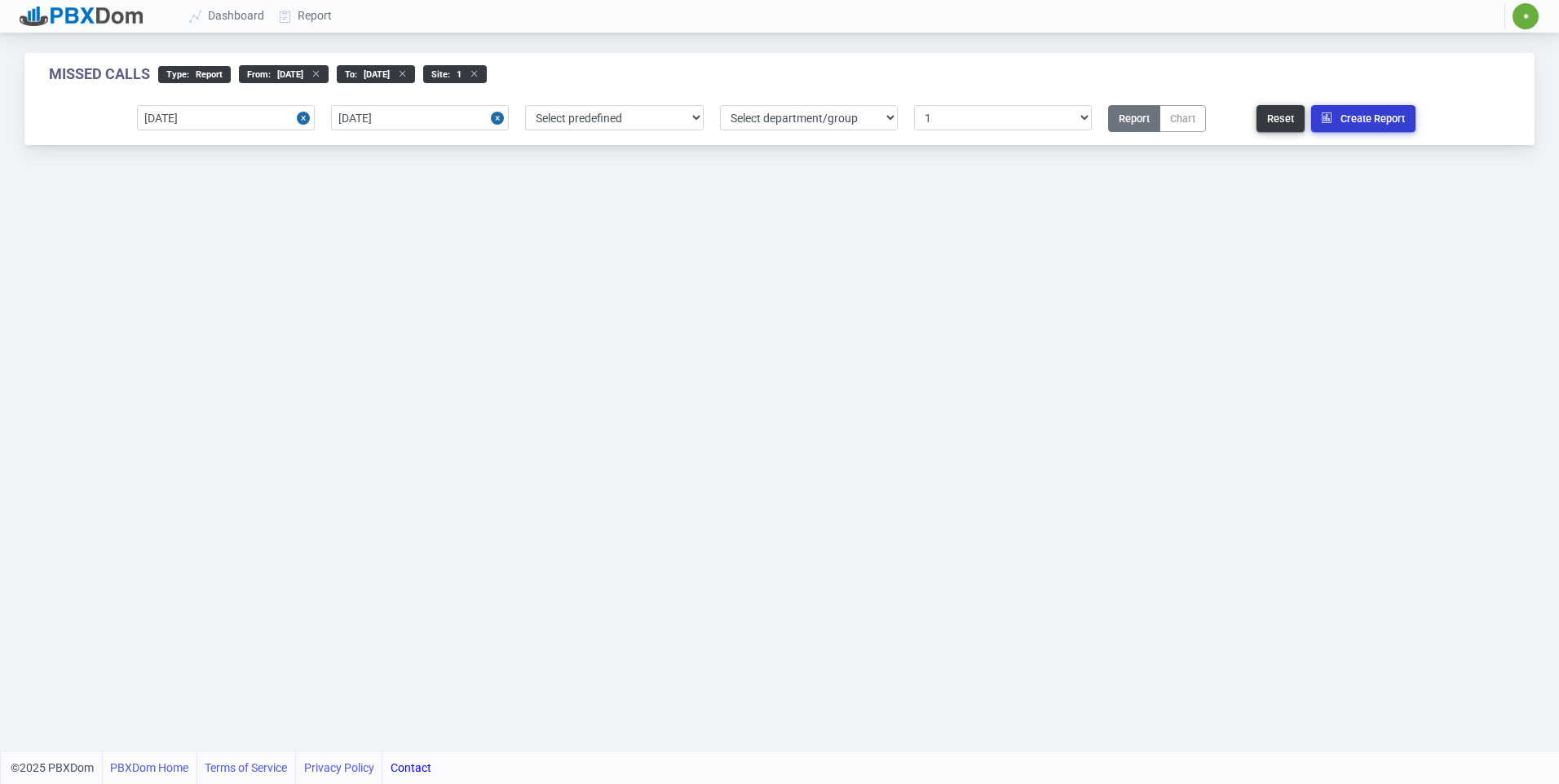
click at [1376, 120] on button "Create Report" at bounding box center [1363, 118] width 104 height 27
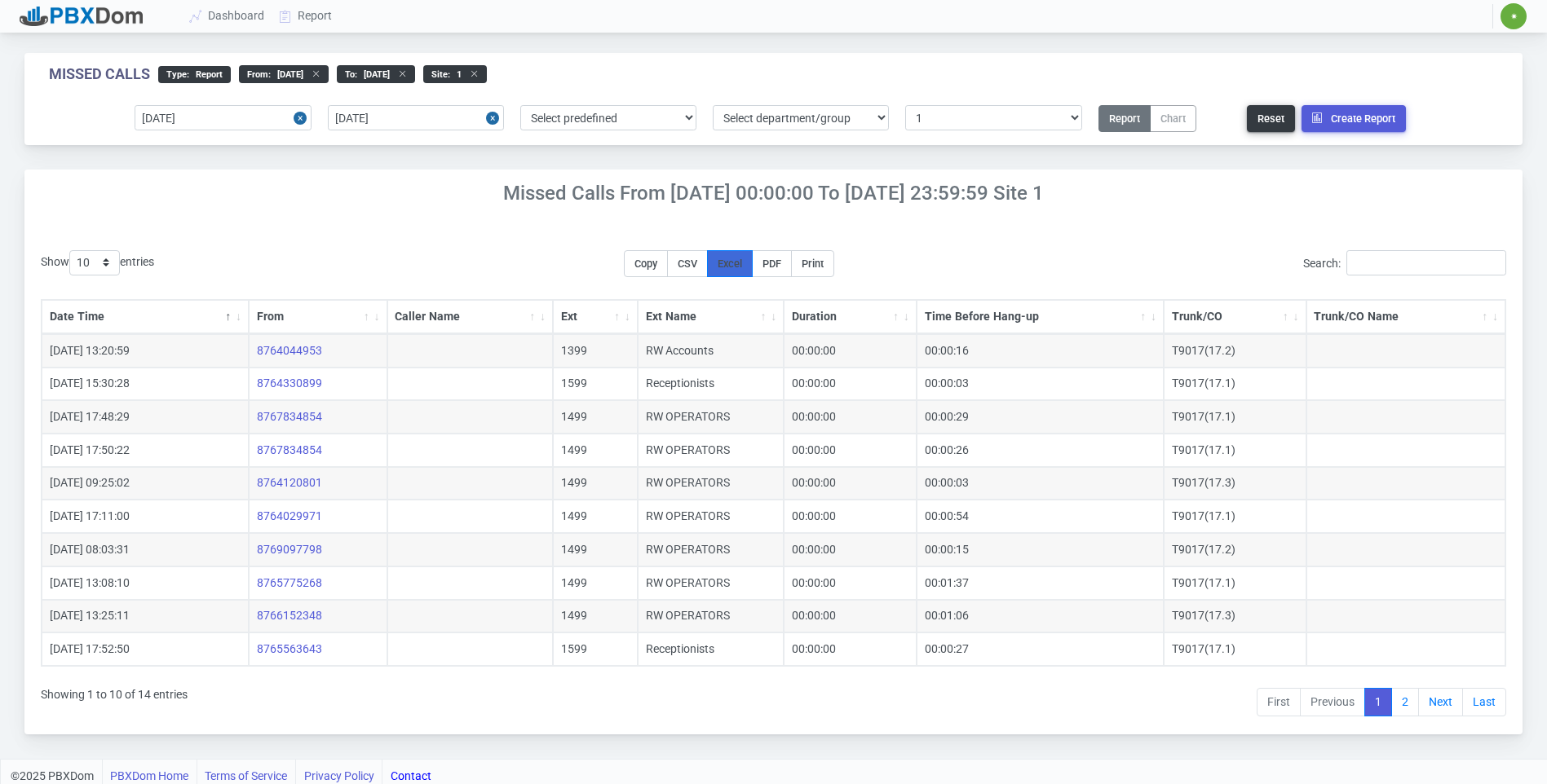
click at [739, 265] on span "Excel" at bounding box center [730, 263] width 24 height 12
